Goal: Transaction & Acquisition: Purchase product/service

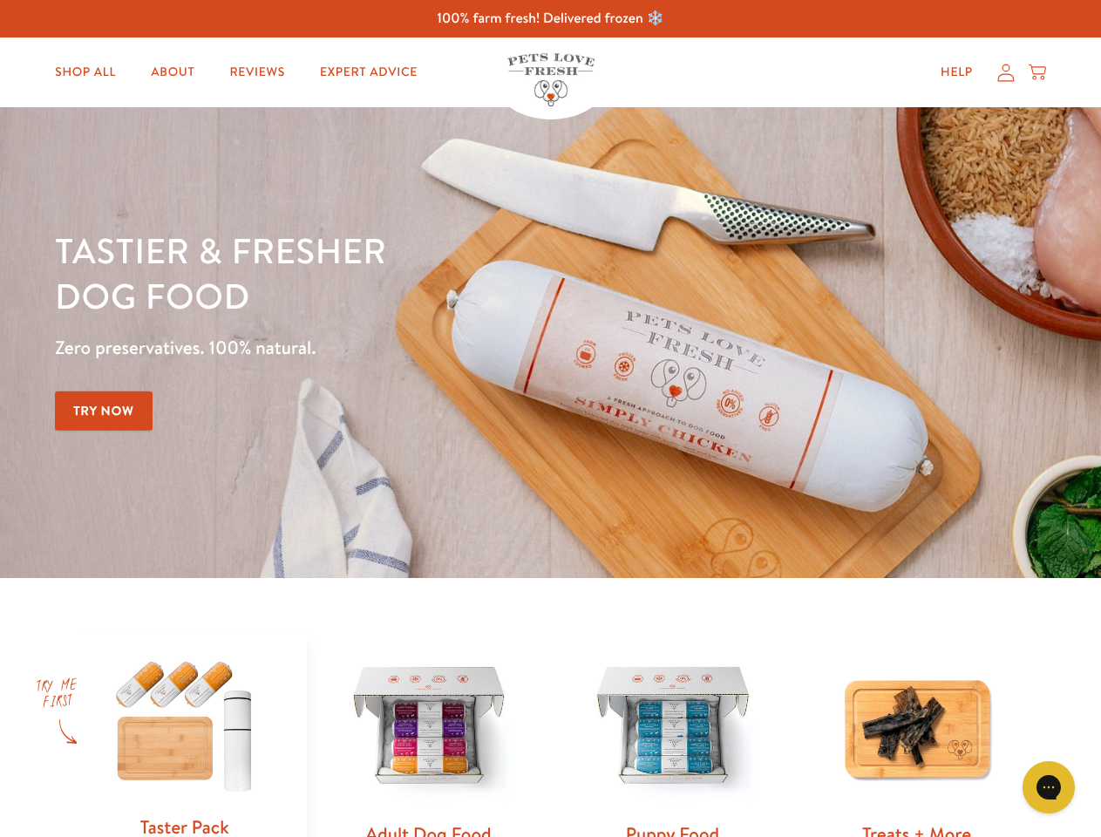
click at [550, 418] on div "Tastier & fresher dog food Zero preservatives. 100% natural. Try Now" at bounding box center [385, 342] width 661 height 230
click at [1049, 787] on icon "Gorgias live chat" at bounding box center [1048, 786] width 17 height 17
